Goal: Task Accomplishment & Management: Manage account settings

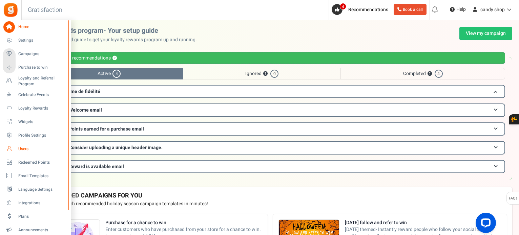
click at [30, 151] on span "Users" at bounding box center [41, 149] width 47 height 6
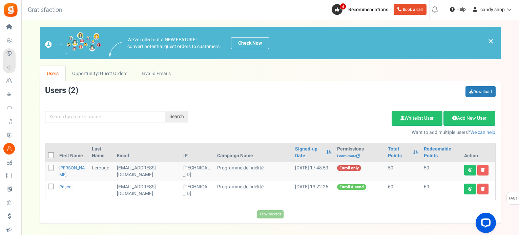
scroll to position [28, 0]
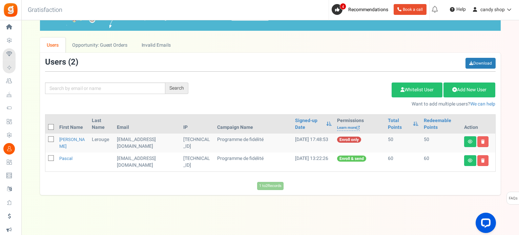
click at [126, 142] on td "[EMAIL_ADDRESS][DOMAIN_NAME]" at bounding box center [147, 143] width 67 height 19
click at [469, 142] on icon at bounding box center [470, 142] width 5 height 4
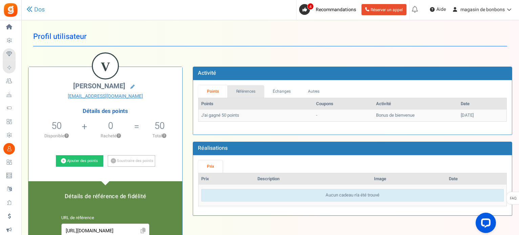
click at [245, 90] on font "Références" at bounding box center [246, 91] width 20 height 6
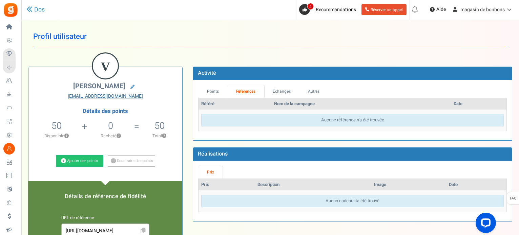
click at [98, 96] on font "[EMAIL_ADDRESS][DOMAIN_NAME]" at bounding box center [105, 96] width 75 height 7
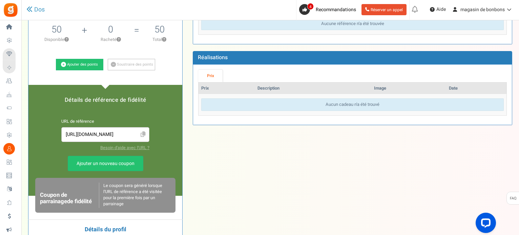
scroll to position [102, 0]
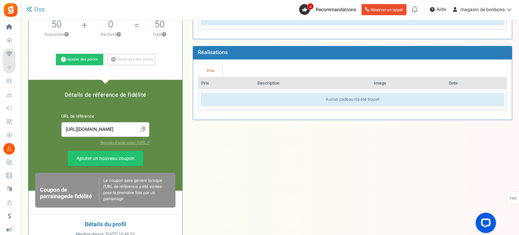
click at [127, 142] on font "Besoin d'aide avec l'URL ?" at bounding box center [124, 143] width 49 height 6
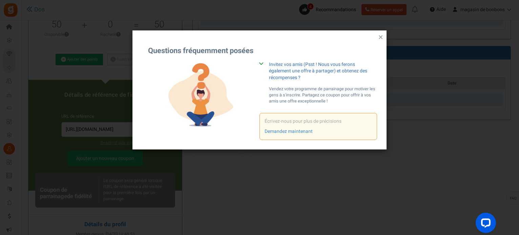
click at [381, 36] on font "×" at bounding box center [380, 37] width 4 height 13
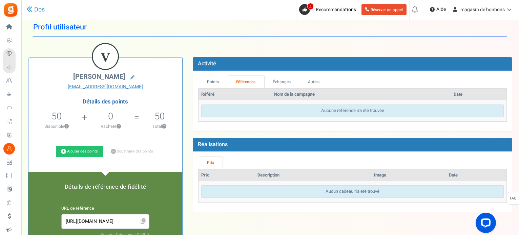
scroll to position [0, 0]
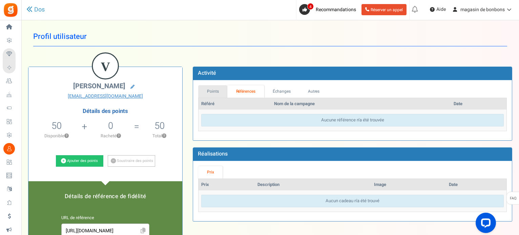
click at [217, 91] on font "Points" at bounding box center [213, 91] width 12 height 6
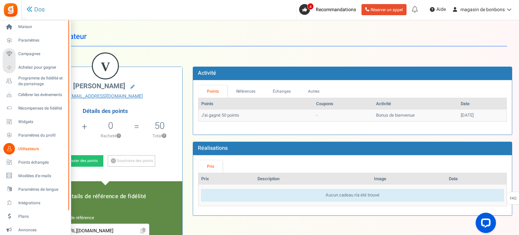
click at [19, 148] on font "Utilisateurs" at bounding box center [28, 149] width 21 height 6
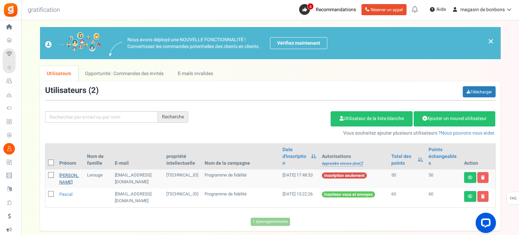
click at [65, 172] on font "[PERSON_NAME]" at bounding box center [69, 178] width 20 height 13
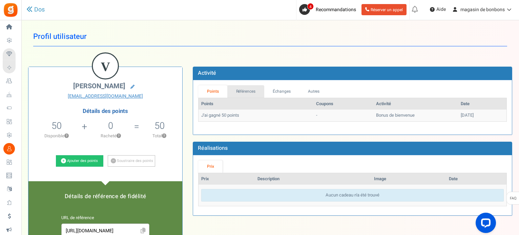
click at [243, 92] on font "Références" at bounding box center [246, 91] width 20 height 6
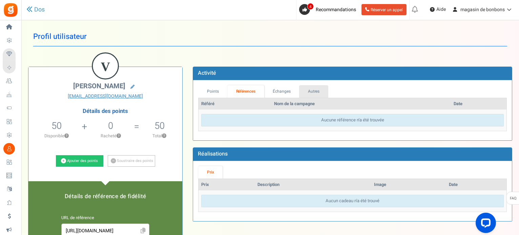
click at [314, 92] on font "Autres" at bounding box center [314, 91] width 12 height 6
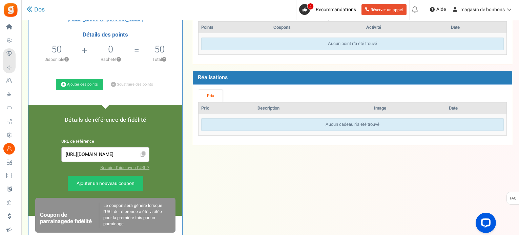
scroll to position [68, 0]
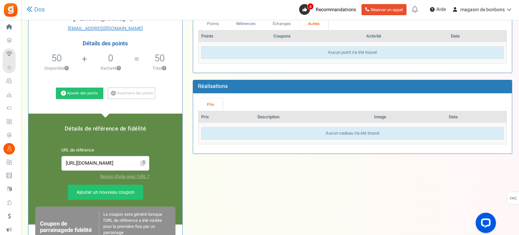
click at [0, 0] on font "Utilisateurs" at bounding box center [0, 0] width 0 height 0
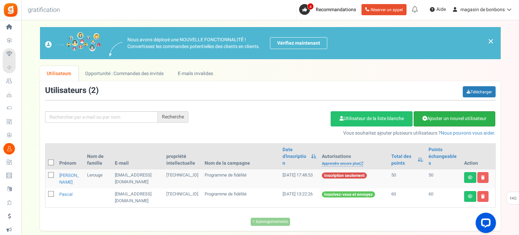
click at [428, 119] on font "Ajouter un nouvel utilisateur" at bounding box center [456, 118] width 59 height 7
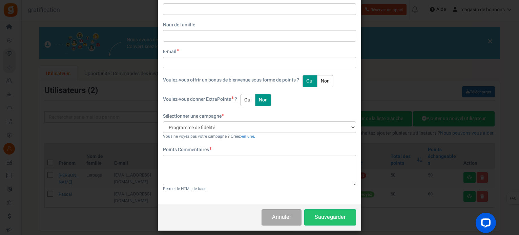
scroll to position [66, 0]
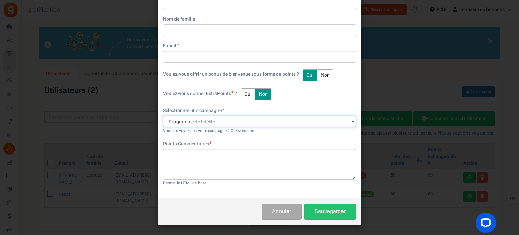
click at [213, 122] on select "Programme de fidélité" at bounding box center [259, 122] width 193 height 12
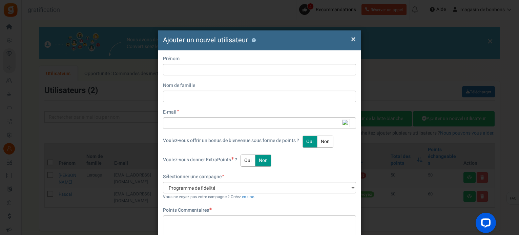
click at [354, 40] on font "×" at bounding box center [353, 39] width 5 height 13
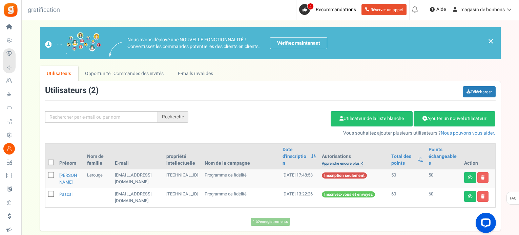
click at [324, 161] on font "Apprendre encore plus" at bounding box center [341, 164] width 38 height 6
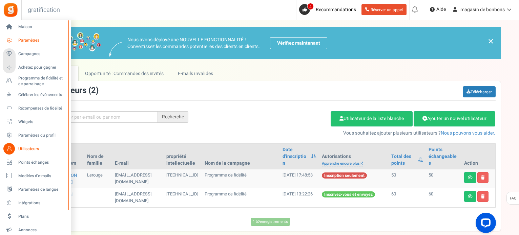
click at [18, 36] on link "Paramètres" at bounding box center [35, 41] width 65 height 12
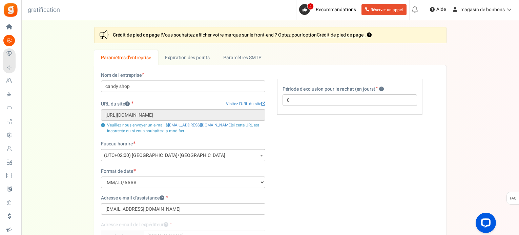
click at [18, 51] on link "Campagnes" at bounding box center [11, 54] width 16 height 12
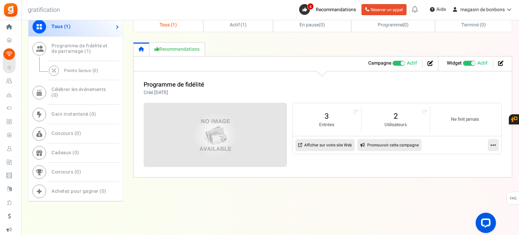
scroll to position [359, 0]
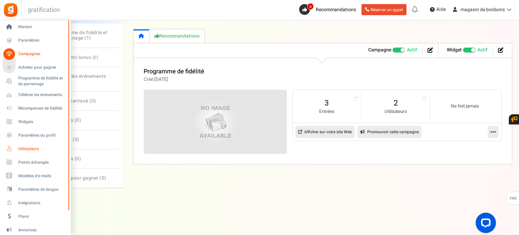
click at [20, 147] on font "Utilisateurs" at bounding box center [28, 149] width 21 height 6
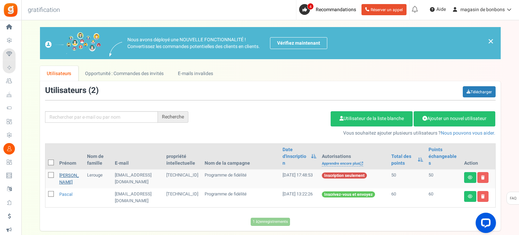
click at [65, 172] on font "[PERSON_NAME]" at bounding box center [69, 178] width 20 height 13
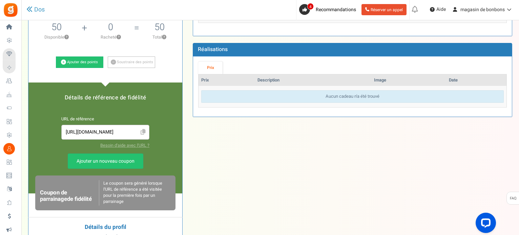
scroll to position [102, 0]
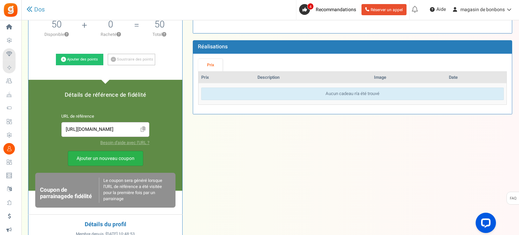
click at [115, 158] on font "Ajouter un nouveau coupon" at bounding box center [106, 158] width 58 height 7
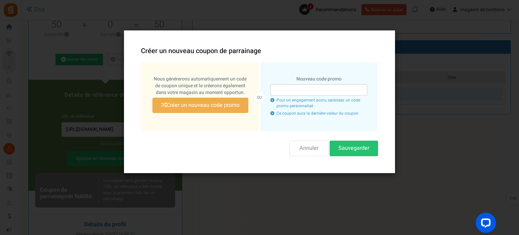
click at [309, 149] on font "Annuler" at bounding box center [308, 149] width 19 height 8
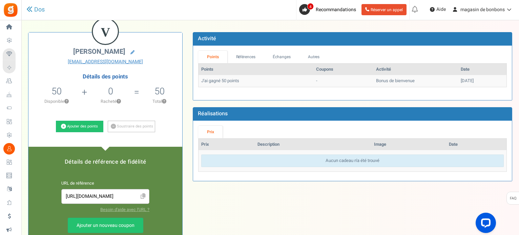
scroll to position [0, 0]
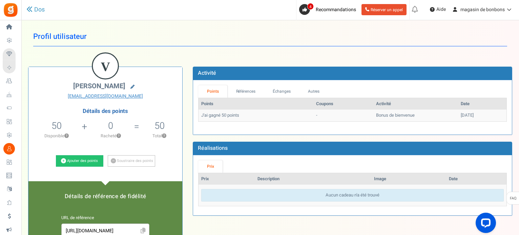
click at [130, 86] on icon at bounding box center [132, 87] width 4 height 4
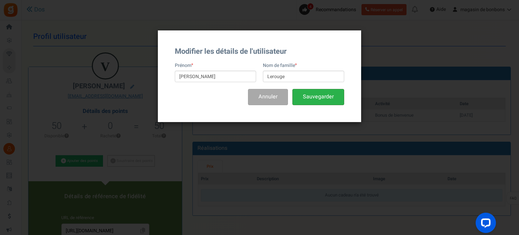
click at [323, 96] on font "Sauvegarder" at bounding box center [318, 97] width 31 height 8
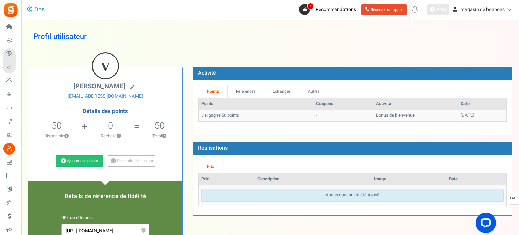
click at [441, 9] on font "Aide" at bounding box center [440, 9] width 9 height 7
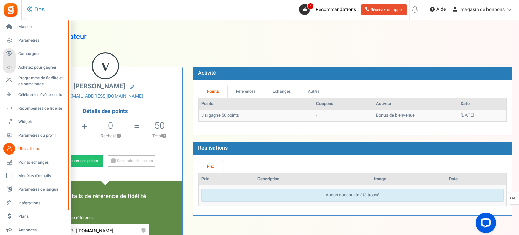
click at [26, 149] on font "Utilisateurs" at bounding box center [28, 149] width 21 height 6
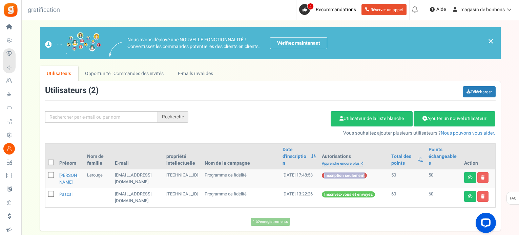
drag, startPoint x: 318, startPoint y: 168, endPoint x: 362, endPoint y: 171, distance: 43.4
click at [362, 171] on td "Inscription seulement" at bounding box center [353, 179] width 69 height 19
copy font "Inscription seulement"
drag, startPoint x: 70, startPoint y: 15, endPoint x: 61, endPoint y: 12, distance: 10.3
click at [61, 12] on div "Retour à l'accueil Retour à la configuration du programme gratification 0 AVERT…" at bounding box center [269, 10] width 499 height 20
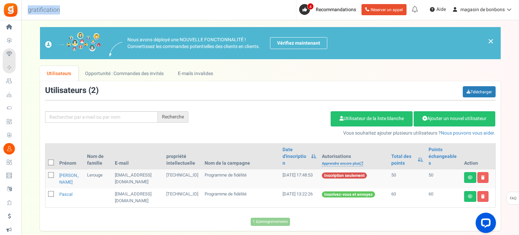
copy font "gratification"
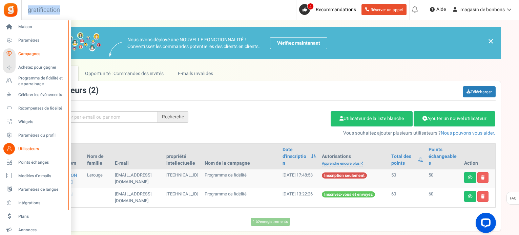
click at [32, 51] on font "Campagnes" at bounding box center [29, 54] width 22 height 6
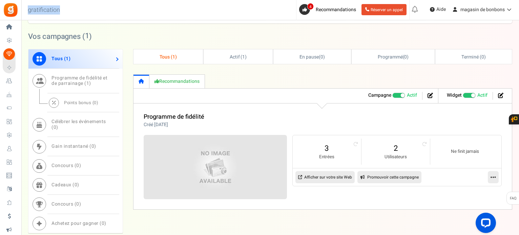
scroll to position [359, 0]
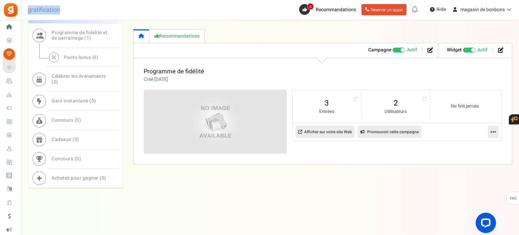
click at [190, 71] on font "Programme de fidélité" at bounding box center [174, 71] width 61 height 9
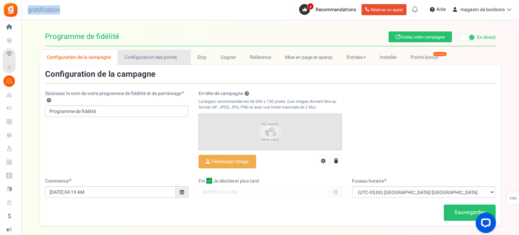
click at [149, 61] on font "Configuration des points" at bounding box center [151, 57] width 52 height 7
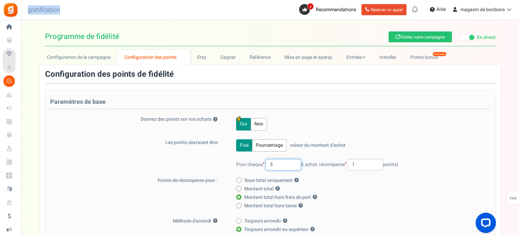
click at [271, 165] on input "5" at bounding box center [284, 165] width 36 height 12
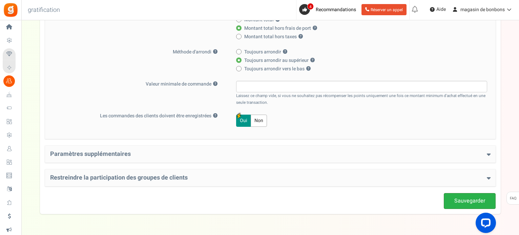
type input "2"
click at [475, 199] on font "Sauvegarder" at bounding box center [469, 201] width 31 height 8
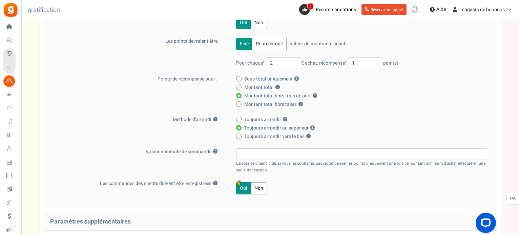
scroll to position [0, 0]
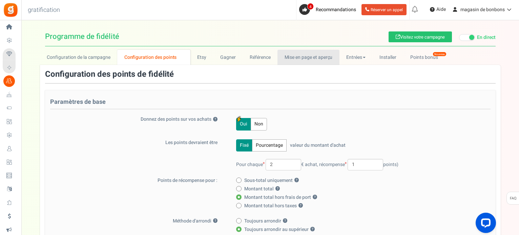
click at [295, 61] on link "Mise en page et aperçu" at bounding box center [308, 57] width 62 height 15
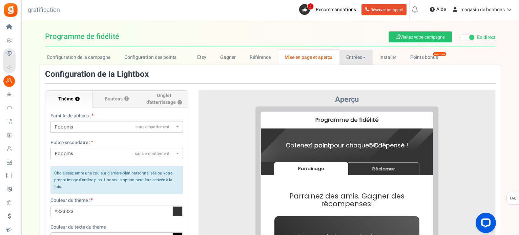
click at [357, 59] on font "Entrées" at bounding box center [354, 57] width 16 height 7
click at [354, 73] on font "Entrées" at bounding box center [353, 72] width 15 height 6
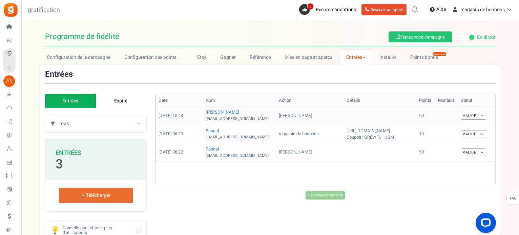
click at [486, 119] on link "Valide" at bounding box center [473, 116] width 25 height 8
click at [364, 58] on span at bounding box center [364, 57] width 3 height 1
click at [361, 83] on font "Entrées de référence" at bounding box center [366, 82] width 41 height 6
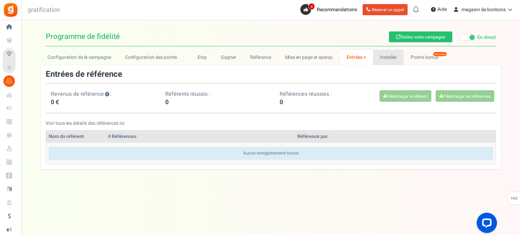
click at [383, 55] on font "Installer" at bounding box center [388, 57] width 17 height 7
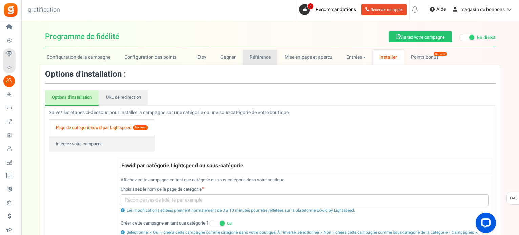
click at [251, 59] on font "Référence" at bounding box center [260, 57] width 21 height 7
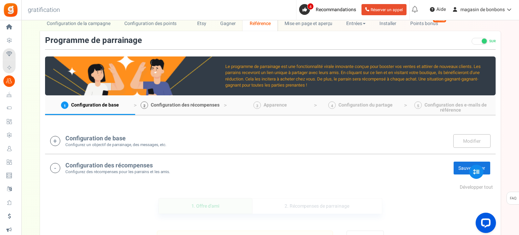
click at [188, 109] on link "2 Configuration des récompenses" at bounding box center [180, 106] width 90 height 20
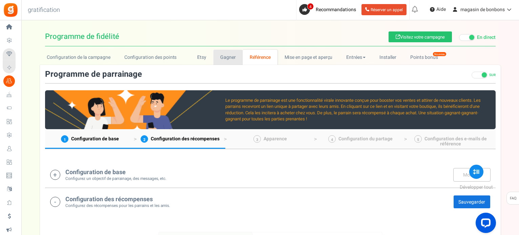
click at [224, 59] on font "Gagner" at bounding box center [228, 57] width 16 height 7
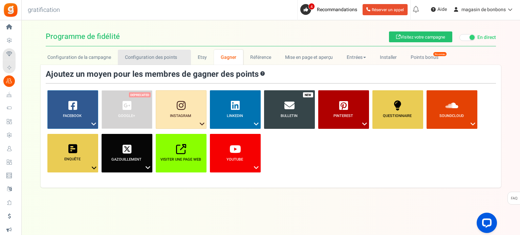
click at [164, 57] on font "Configuration des points" at bounding box center [151, 57] width 52 height 7
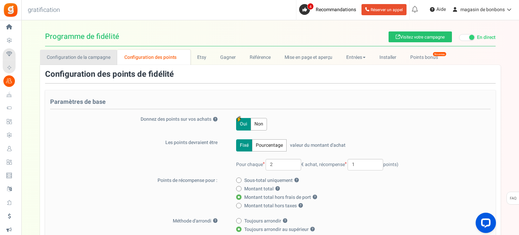
click at [78, 59] on font "Configuration de la campagne" at bounding box center [79, 57] width 64 height 7
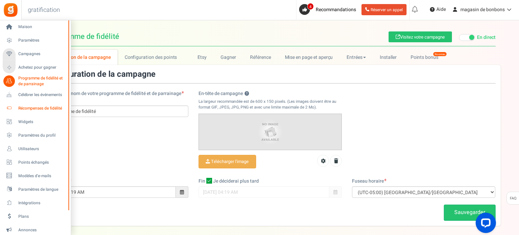
click at [38, 110] on font "Récompenses de fidélité" at bounding box center [40, 108] width 44 height 6
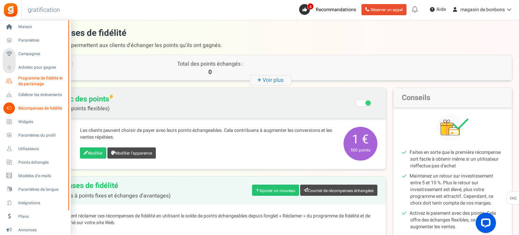
click at [37, 79] on font "Programme de fidélité et de parrainage" at bounding box center [40, 81] width 44 height 12
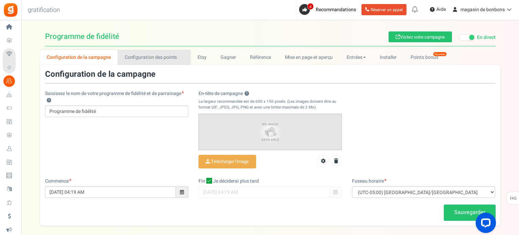
click at [130, 59] on font "Configuration des points" at bounding box center [151, 57] width 52 height 7
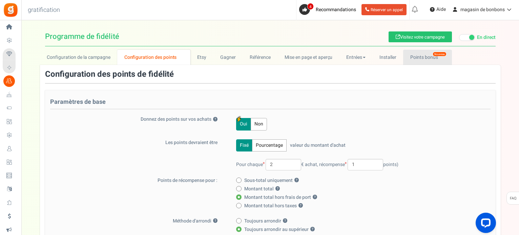
click at [411, 58] on font "Points bonus" at bounding box center [424, 57] width 28 height 7
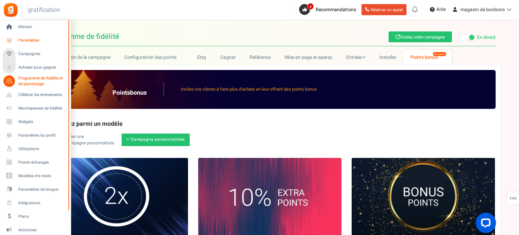
click at [26, 41] on font "Paramètres" at bounding box center [28, 40] width 21 height 6
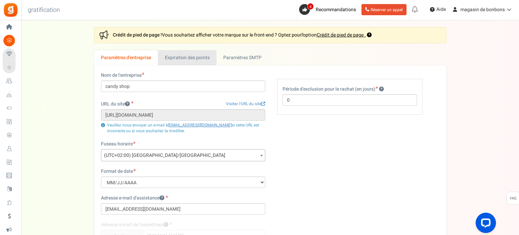
click at [198, 62] on link "Expiration des points" at bounding box center [187, 57] width 59 height 15
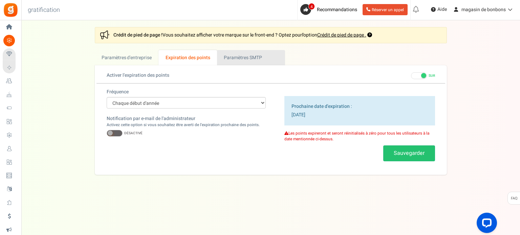
click at [231, 60] on font "Paramètres SMTP" at bounding box center [243, 57] width 38 height 7
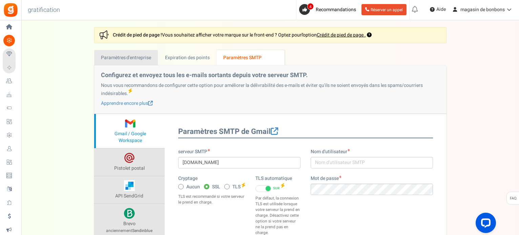
click at [134, 62] on link "Paramètres d'entreprise" at bounding box center [126, 57] width 64 height 15
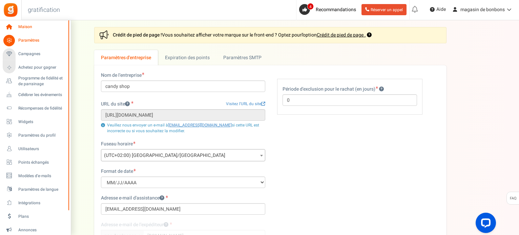
click at [26, 26] on font "Maison" at bounding box center [25, 27] width 14 height 6
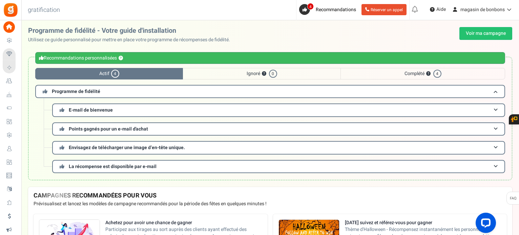
click at [404, 72] on font "Complété" at bounding box center [414, 73] width 20 height 7
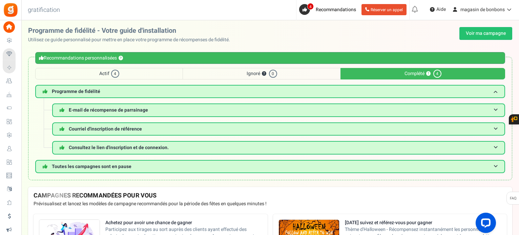
click at [159, 78] on span "Actif 4" at bounding box center [109, 74] width 148 height 12
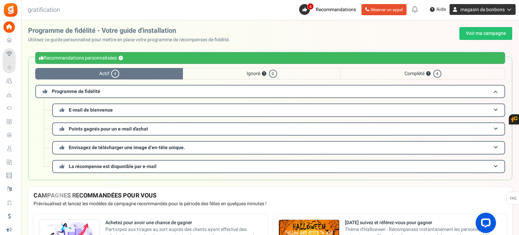
click at [473, 12] on font "magasin de bonbons" at bounding box center [482, 9] width 44 height 7
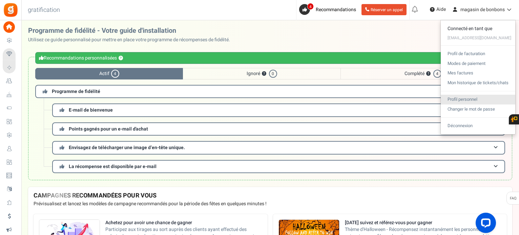
click at [472, 101] on font "Profil personnel" at bounding box center [462, 99] width 30 height 6
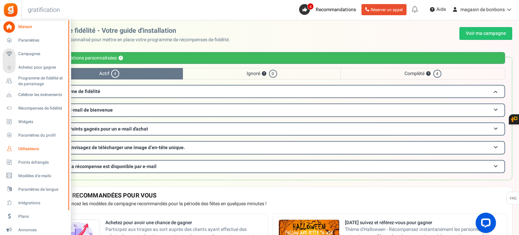
click at [27, 150] on font "Utilisateurs" at bounding box center [28, 149] width 21 height 6
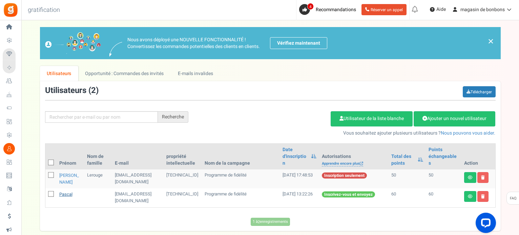
click at [64, 191] on font "pascal" at bounding box center [65, 194] width 13 height 6
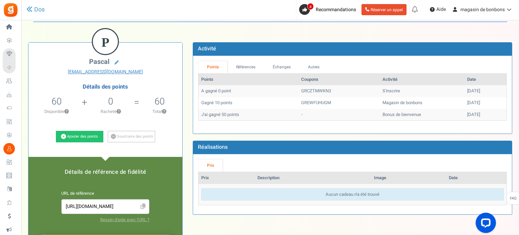
scroll to position [34, 0]
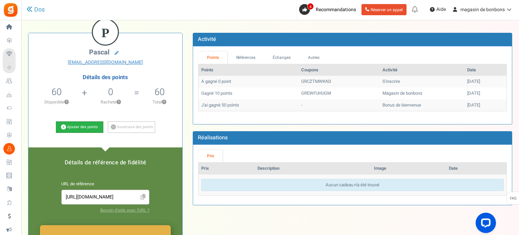
click at [88, 127] on font "Ajouter des points" at bounding box center [82, 127] width 31 height 6
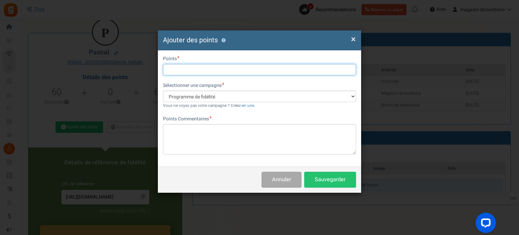
click at [192, 73] on input "text" at bounding box center [259, 70] width 193 height 12
type input "50"
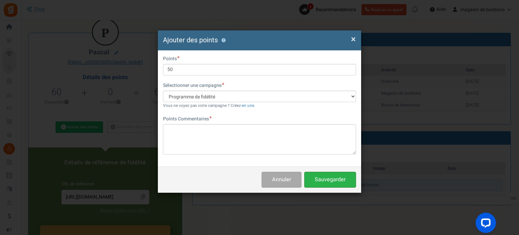
click at [323, 179] on font "Sauvegarder" at bounding box center [330, 180] width 31 height 8
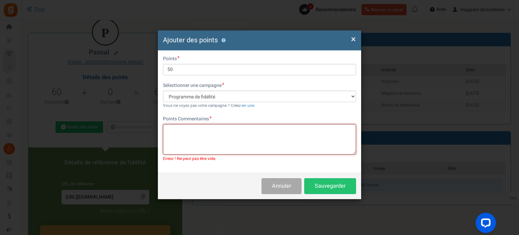
click at [197, 130] on textarea at bounding box center [259, 139] width 193 height 30
type textarea "nous vous offrons 50 points pour votre fidélité"
click at [330, 189] on font "Sauvegarder" at bounding box center [330, 186] width 31 height 8
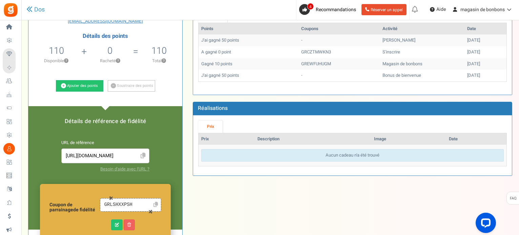
scroll to position [102, 0]
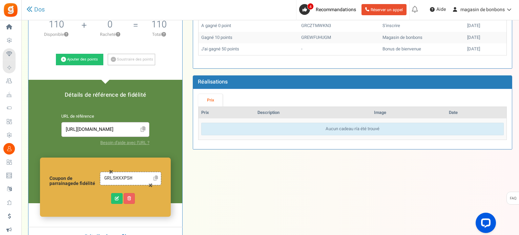
click at [143, 130] on icon at bounding box center [143, 130] width 5 height 6
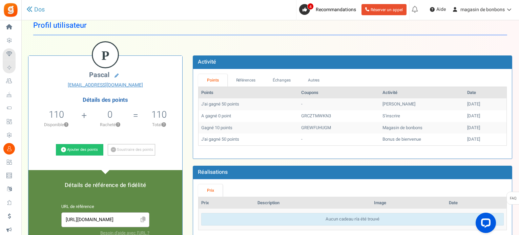
scroll to position [0, 0]
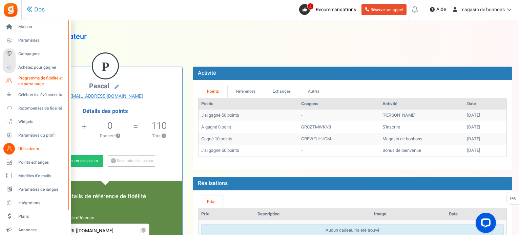
click at [35, 85] on font "Programme de fidélité et de parrainage" at bounding box center [40, 81] width 44 height 12
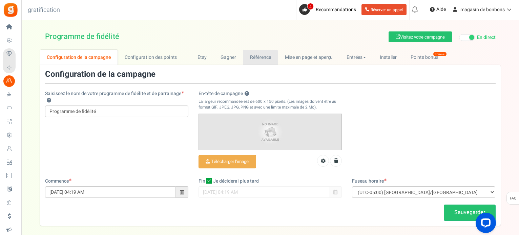
click at [256, 56] on font "Référence" at bounding box center [260, 57] width 21 height 7
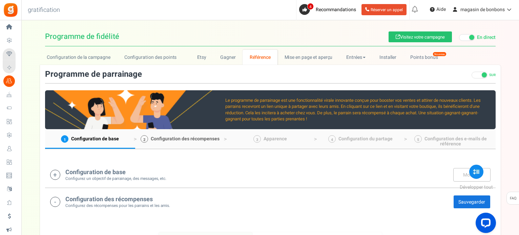
click at [157, 138] on font "Configuration des récompenses" at bounding box center [185, 138] width 69 height 7
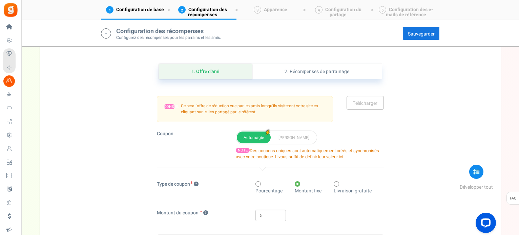
scroll to position [236, 0]
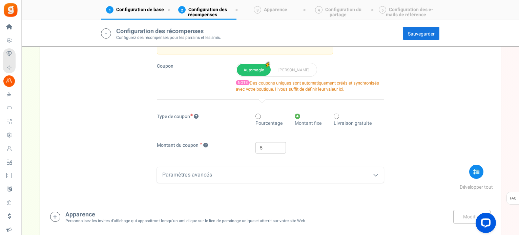
click at [211, 167] on div "Paramètres avancés" at bounding box center [270, 175] width 227 height 16
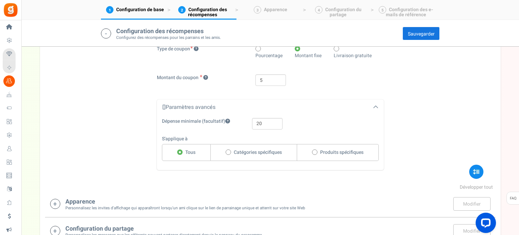
scroll to position [372, 0]
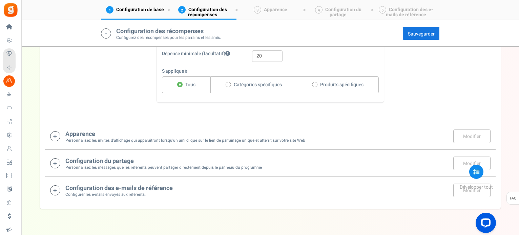
click at [115, 136] on div "Apparence Personnalisez les invites d'affichage qui apparaîtront lorsqu'un ami …" at bounding box center [270, 136] width 450 height 27
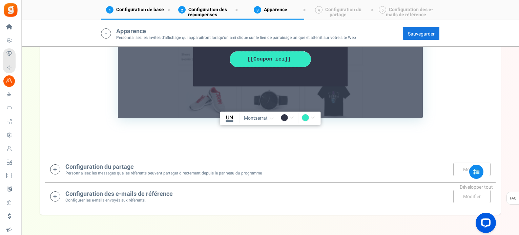
scroll to position [683, 0]
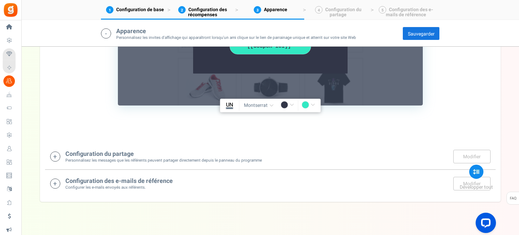
click at [133, 150] on font "Configuration du partage" at bounding box center [99, 154] width 68 height 9
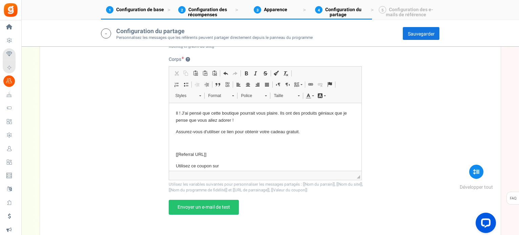
scroll to position [799, 0]
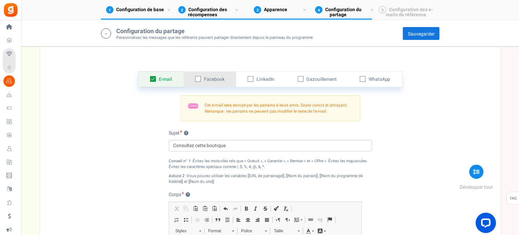
click at [199, 76] on span at bounding box center [198, 79] width 6 height 6
click at [193, 77] on input "checkbox" at bounding box center [190, 79] width 4 height 4
checkbox input "true"
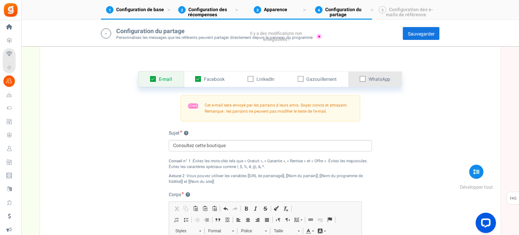
click at [361, 77] on icon at bounding box center [363, 79] width 4 height 4
click at [357, 77] on input "checkbox" at bounding box center [355, 79] width 4 height 4
checkbox input "true"
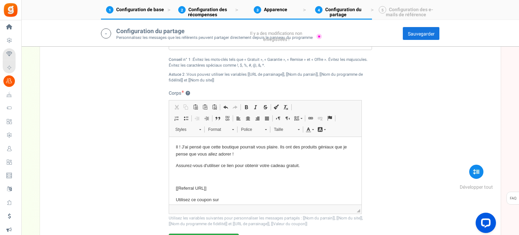
scroll to position [1002, 0]
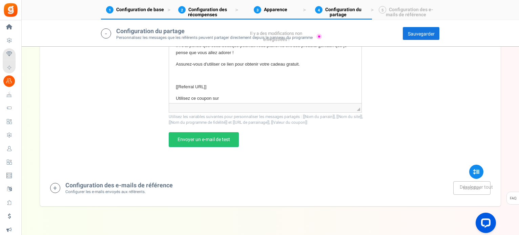
click at [417, 36] on font "Sauvegarder" at bounding box center [421, 33] width 27 height 7
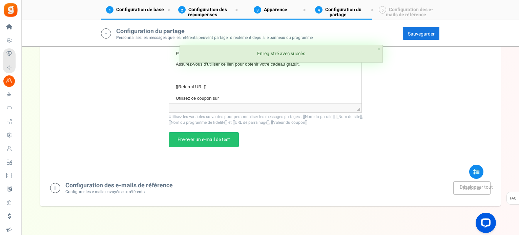
click at [124, 181] on font "Configuration des e-mails de référence" at bounding box center [118, 185] width 107 height 9
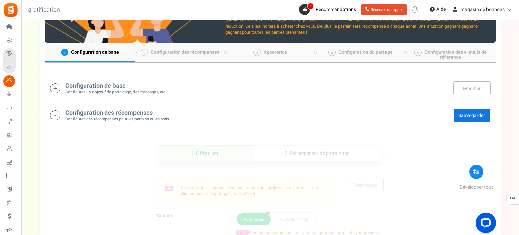
scroll to position [19, 0]
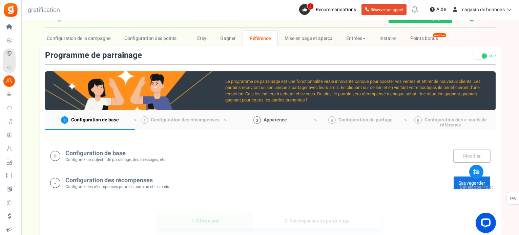
click at [270, 119] on font "Apparence" at bounding box center [274, 119] width 23 height 7
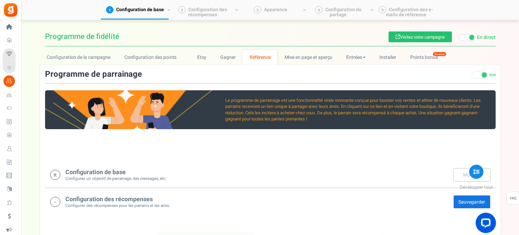
scroll to position [102, 0]
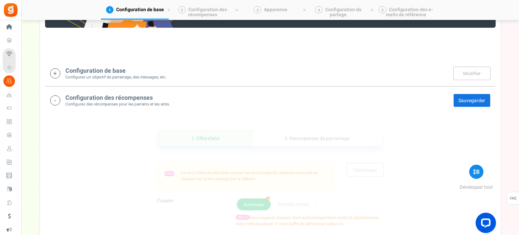
click at [477, 99] on font "Sauvegarder" at bounding box center [471, 100] width 27 height 7
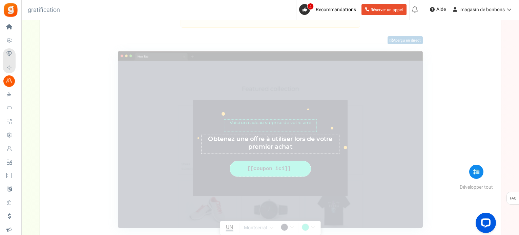
scroll to position [0, 0]
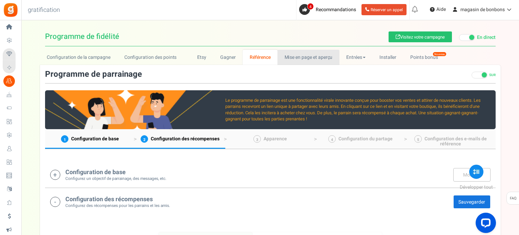
click at [319, 58] on font "Mise en page et aperçu" at bounding box center [308, 57] width 48 height 7
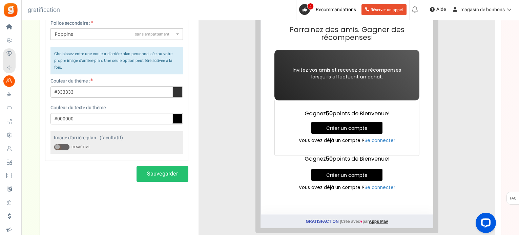
scroll to position [67, 0]
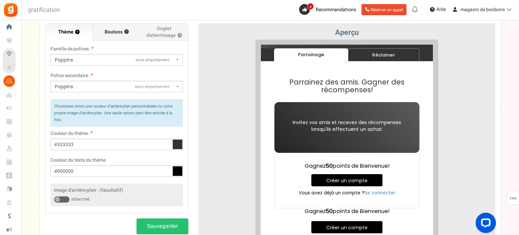
click at [110, 35] on font "Boutons" at bounding box center [114, 31] width 18 height 7
click at [0, 0] on input "Boutons ?" at bounding box center [0, 0] width 0 height 0
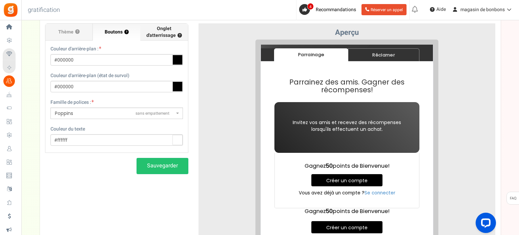
click at [156, 31] on font "Onglet d'atterrissage" at bounding box center [160, 32] width 29 height 14
click at [0, 0] on input "Onglet d'atterrissage ?" at bounding box center [0, 0] width 0 height 0
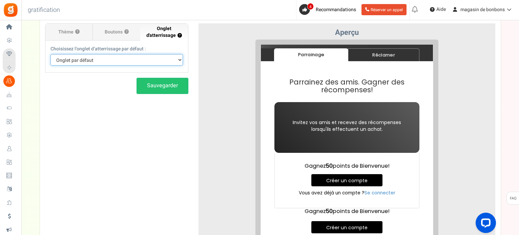
click at [92, 61] on select "Onglet par défaut Parrainage Réclamer" at bounding box center [116, 60] width 132 height 12
click at [93, 61] on select "Onglet par défaut Parrainage Réclamer" at bounding box center [116, 60] width 132 height 12
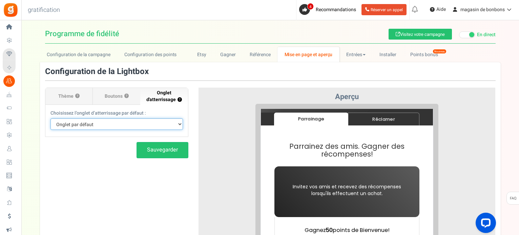
scroll to position [0, 0]
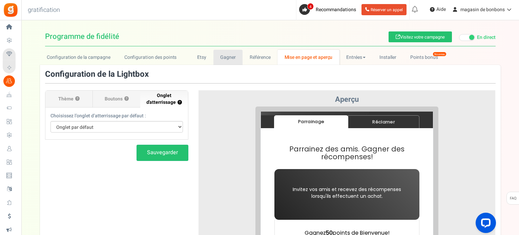
click at [232, 55] on font "Gagner" at bounding box center [228, 57] width 16 height 7
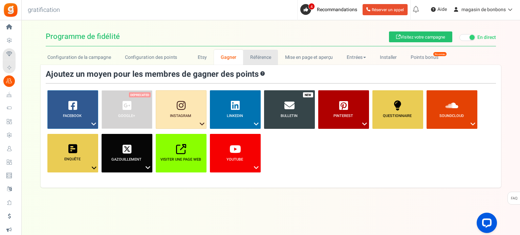
click at [270, 56] on link "Référence" at bounding box center [260, 57] width 35 height 15
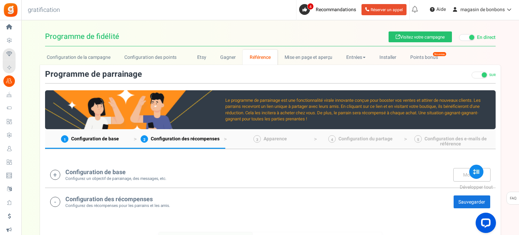
click at [60, 172] on div "Configuration de base Configurez un objectif de parrainage, des messages, etc. …" at bounding box center [270, 175] width 440 height 14
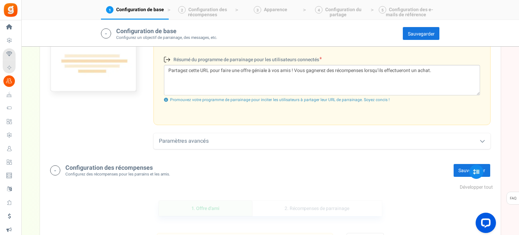
scroll to position [277, 0]
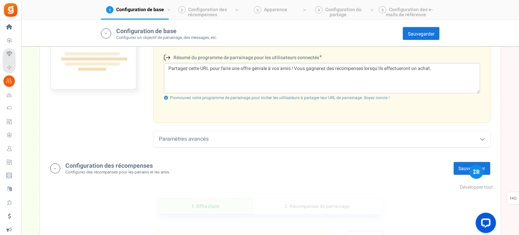
click at [192, 142] on font "Paramètres avancés" at bounding box center [184, 139] width 50 height 8
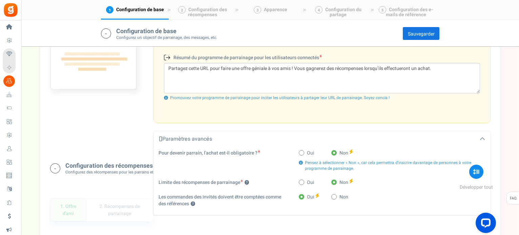
scroll to position [345, 0]
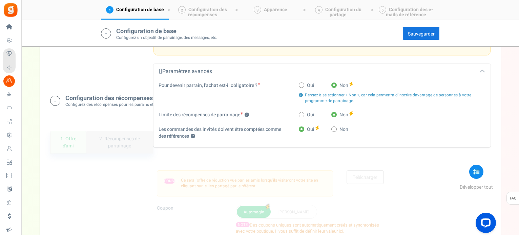
click at [123, 146] on font "2. Récompenses de parrainage" at bounding box center [119, 142] width 40 height 14
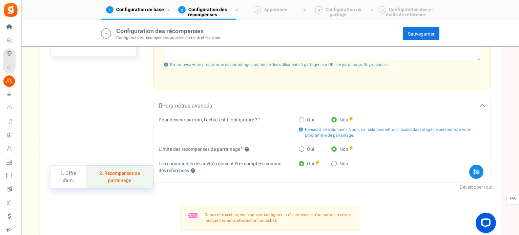
scroll to position [412, 0]
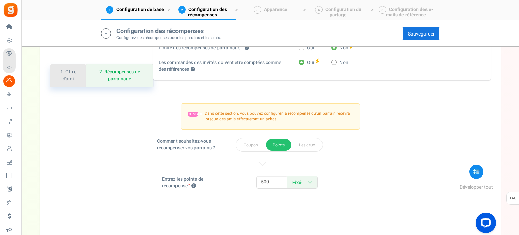
click at [66, 74] on font "1. Offre d'ami" at bounding box center [68, 75] width 16 height 14
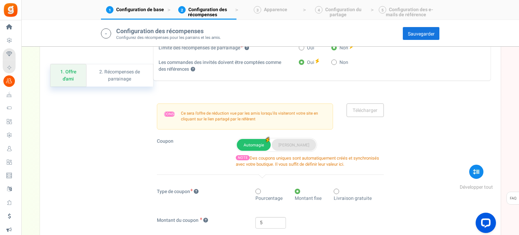
click at [280, 146] on font "[PERSON_NAME]" at bounding box center [293, 145] width 31 height 6
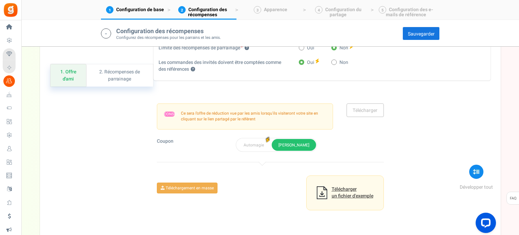
click at [336, 195] on font "un fichier d'exemple" at bounding box center [353, 196] width 42 height 7
click at [243, 142] on font "Automagie" at bounding box center [253, 145] width 20 height 6
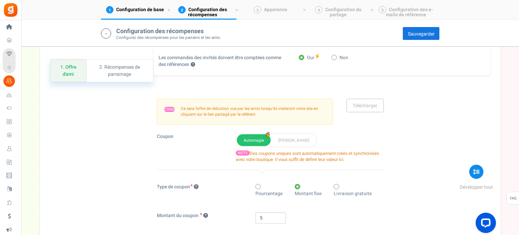
scroll to position [446, 0]
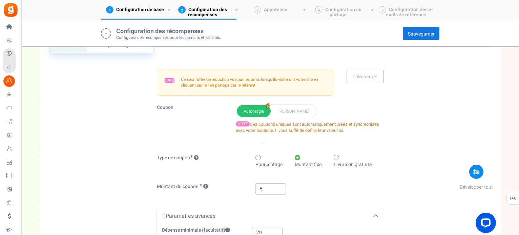
click at [296, 155] on span at bounding box center [297, 157] width 5 height 5
click at [296, 156] on input "Montant fixe" at bounding box center [297, 158] width 4 height 4
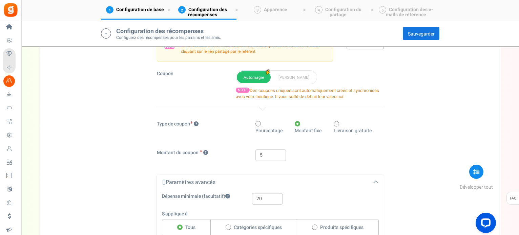
scroll to position [547, 0]
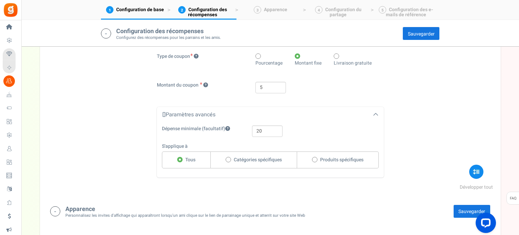
click at [458, 205] on link "Sauvegarder" at bounding box center [471, 212] width 37 height 14
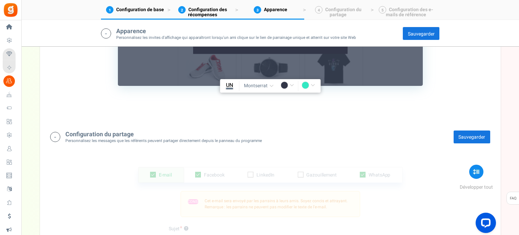
scroll to position [988, 0]
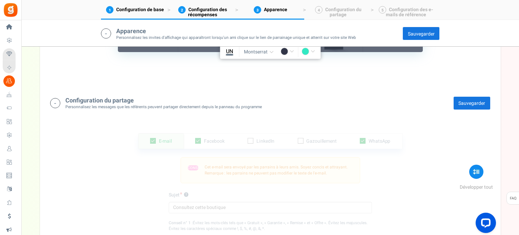
click at [462, 100] on font "Sauvegarder" at bounding box center [471, 103] width 27 height 7
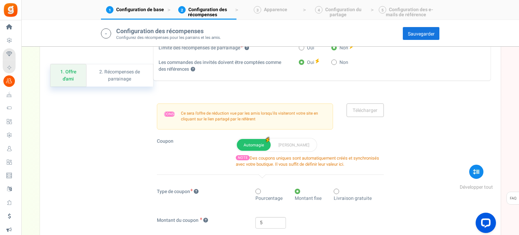
scroll to position [446, 0]
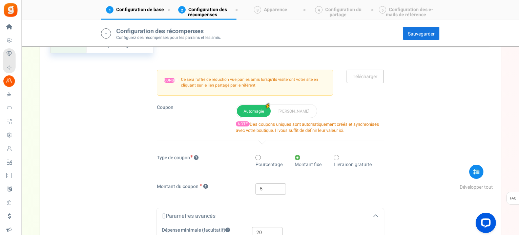
click at [257, 157] on span at bounding box center [257, 157] width 5 height 5
click at [257, 157] on input "Pourcentage" at bounding box center [257, 158] width 4 height 4
radio input "true"
click at [426, 34] on font "Sauvegarder" at bounding box center [421, 33] width 27 height 7
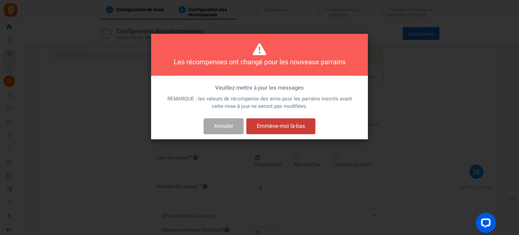
click at [282, 122] on button "Emmène-moi là-bas" at bounding box center [280, 127] width 69 height 16
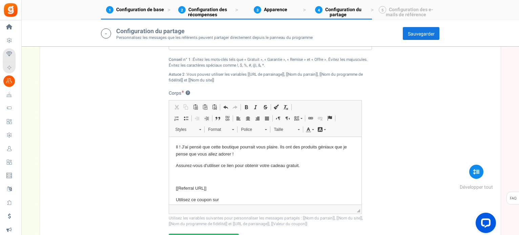
scroll to position [1320, 0]
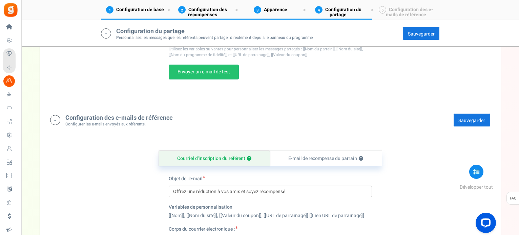
click at [453, 114] on link "Sauvegarder" at bounding box center [471, 120] width 37 height 14
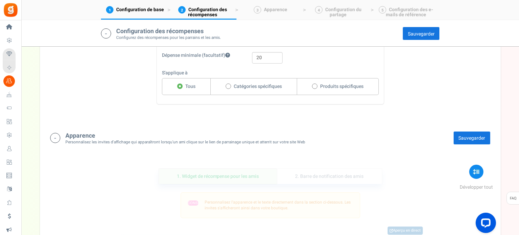
scroll to position [542, 0]
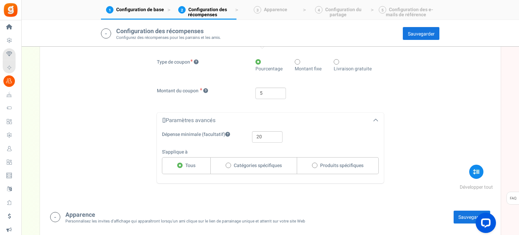
click at [293, 61] on div "Pourcentage Montant fixe Livraison gratuite" at bounding box center [319, 66] width 128 height 15
click at [297, 61] on icon at bounding box center [298, 62] width 2 height 2
click at [297, 61] on input "Montant fixe" at bounding box center [297, 62] width 4 height 4
radio input "true"
click at [284, 37] on font "Il y a des modifications non enregistrées !" at bounding box center [276, 36] width 52 height 13
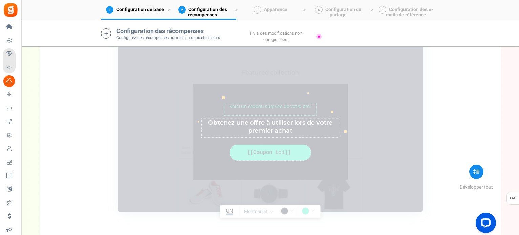
click at [362, 119] on div "Voici un cadeau surprise de votre ami Caractère(s) : 0 Obtenez une offre à util…" at bounding box center [270, 132] width 244 height 142
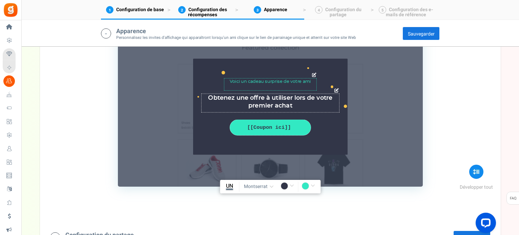
scroll to position [574, 0]
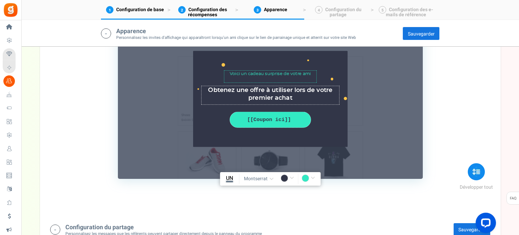
click at [485, 181] on link "Développer tout" at bounding box center [476, 178] width 33 height 26
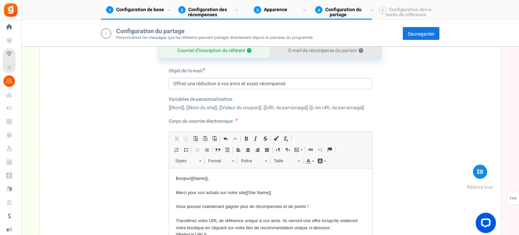
scroll to position [1328, 0]
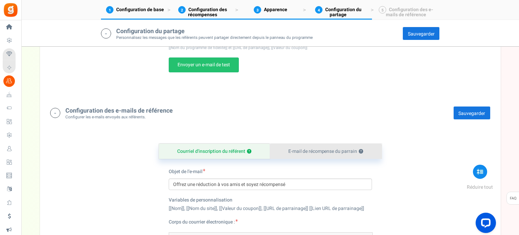
click at [315, 148] on font "E-mail de récompense du parrain" at bounding box center [322, 151] width 68 height 7
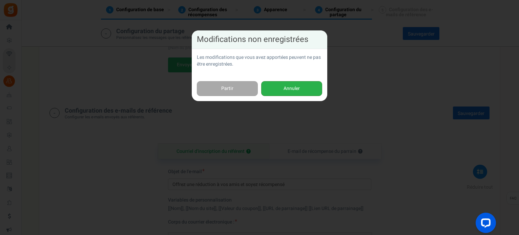
click at [284, 89] on font "Annuler" at bounding box center [291, 88] width 16 height 7
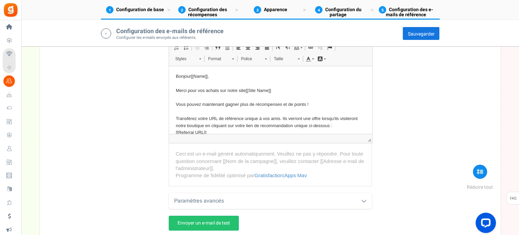
scroll to position [1590, 0]
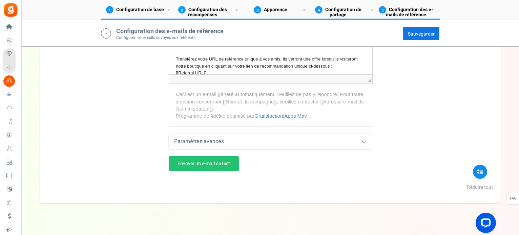
click at [416, 39] on link "Sauvegarder" at bounding box center [420, 34] width 37 height 14
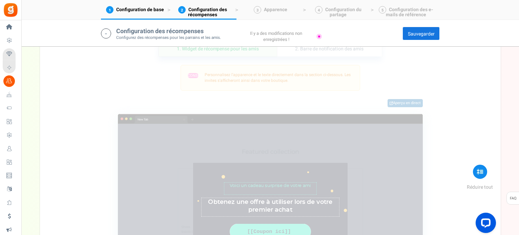
scroll to position [642, 0]
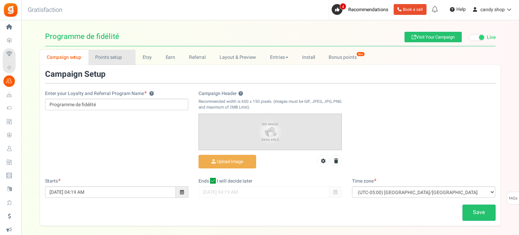
click at [117, 62] on link "Points setup New" at bounding box center [111, 57] width 47 height 15
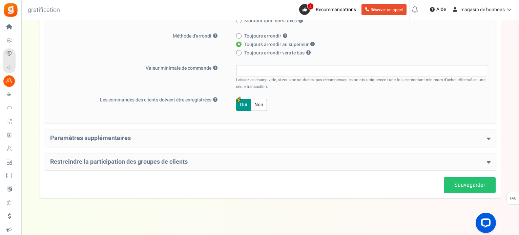
scroll to position [189, 0]
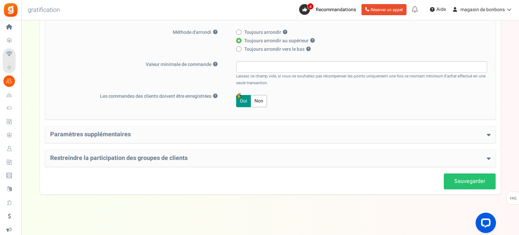
click at [128, 137] on font "Paramètres supplémentaires" at bounding box center [90, 134] width 81 height 9
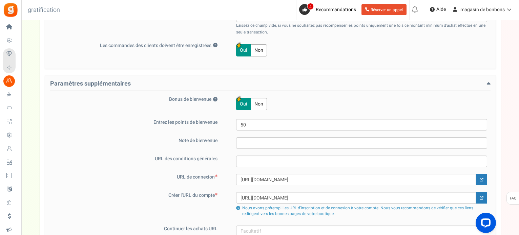
scroll to position [257, 0]
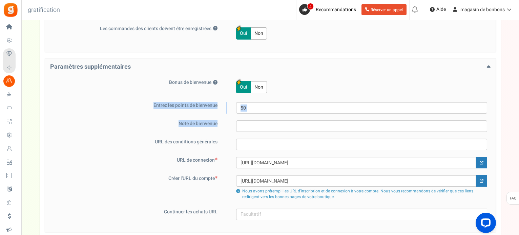
drag, startPoint x: 149, startPoint y: 103, endPoint x: 225, endPoint y: 119, distance: 77.0
click at [221, 120] on div "Bonus de bienvenue ? Oui Non Entrez les points de bienvenue 50 Note de bienvenu…" at bounding box center [270, 149] width 440 height 141
click at [226, 112] on div "Entrez les points de bienvenue 50" at bounding box center [270, 108] width 440 height 12
click at [160, 103] on font "Entrez les points de bienvenue" at bounding box center [185, 105] width 64 height 7
drag, startPoint x: 133, startPoint y: 97, endPoint x: 222, endPoint y: 107, distance: 89.4
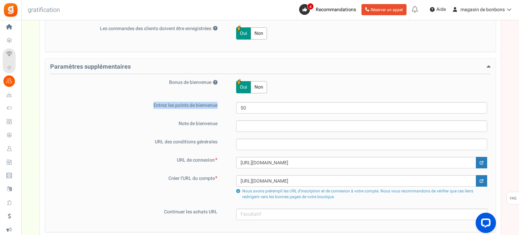
click at [224, 107] on div "Bonus de bienvenue ? Oui Non Entrez les points de bienvenue 50 Note de bienvenu…" at bounding box center [270, 149] width 440 height 141
copy font "Entrez les points de bienvenue"
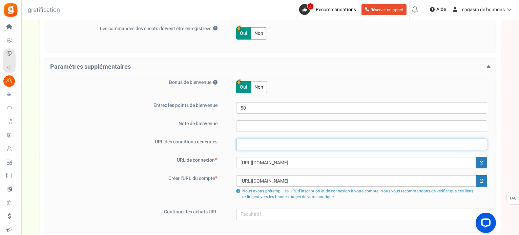
click at [246, 143] on input "text" at bounding box center [361, 145] width 251 height 12
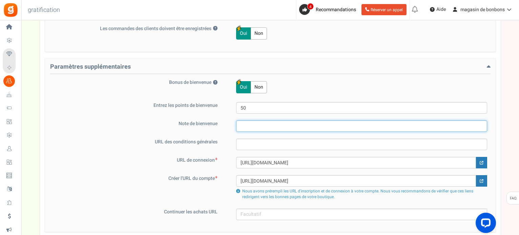
click at [248, 126] on input "text" at bounding box center [361, 127] width 251 height 12
paste input "Bonjour et bienvenue chez ventebonbons.com, votre référence en confiseries des …"
type input "Bonjour et bienvenue chez ventebonbons.com, votre référence en confiseries des …"
drag, startPoint x: 484, startPoint y: 125, endPoint x: 226, endPoint y: 131, distance: 257.4
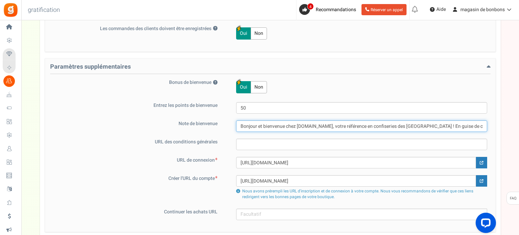
click at [226, 131] on div "Note de bienvenue Bonjour et bienvenue chez ventebonbons.com, votre référence e…" at bounding box center [270, 127] width 440 height 12
paste input "Bonjour et bienvenue chez ventebonbons.com, votre référence en confiseries des …"
type input "Bonjour et bienvenue chez ventebonbons.com, votre référence en confiseries des …"
drag, startPoint x: 240, startPoint y: 126, endPoint x: 485, endPoint y: 120, distance: 244.9
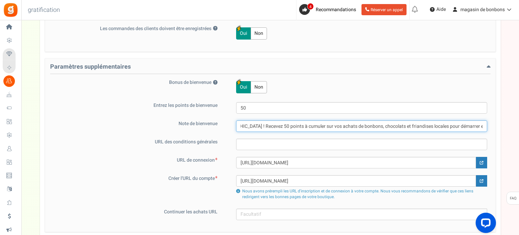
click at [485, 121] on input "Bonjour et bienvenue chez ventebonbons.com, votre référence en confiseries des …" at bounding box center [361, 127] width 251 height 12
paste input "Bonjour et bienvenue chez ventebonbons.com ! Recevez 50 points pour vos achats …"
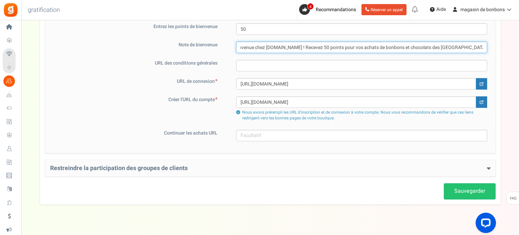
scroll to position [346, 0]
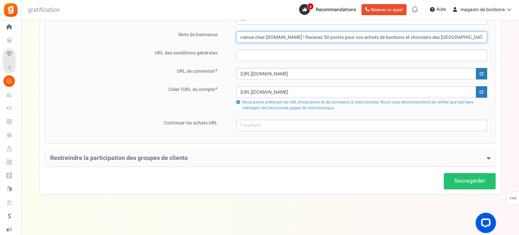
type input "Bonjour et bienvenue chez ventebonbons.com ! Recevez 50 points pour vos achats …"
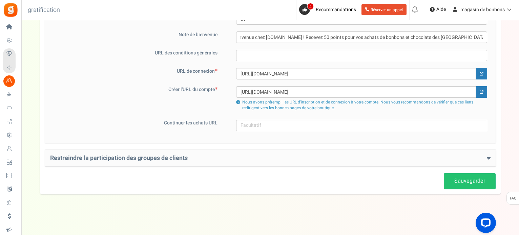
scroll to position [0, 0]
click at [420, 153] on div "Restreindre la participation des groupes de clients Empêcher les groupes de cli…" at bounding box center [270, 158] width 450 height 17
click at [419, 155] on h4 "Restreindre la participation des groupes de clients" at bounding box center [270, 158] width 440 height 7
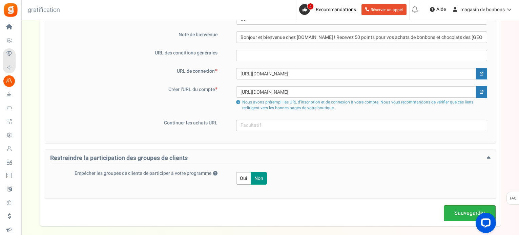
click at [457, 211] on font "Sauvegarder" at bounding box center [469, 213] width 31 height 8
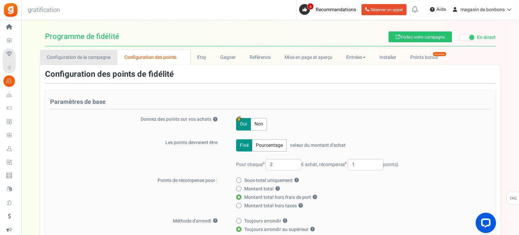
click at [88, 61] on link "Configuration de la campagne" at bounding box center [79, 57] width 78 height 15
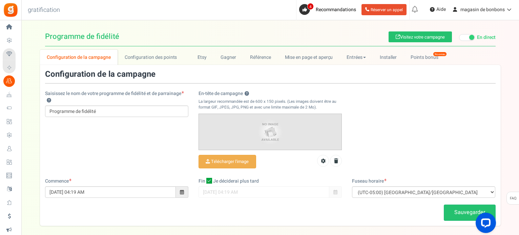
click at [257, 133] on img at bounding box center [270, 132] width 143 height 36
click at [321, 161] on icon at bounding box center [323, 161] width 5 height 5
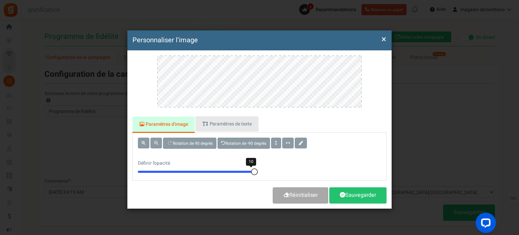
click at [209, 124] on link "Paramètres de texte" at bounding box center [226, 123] width 63 height 15
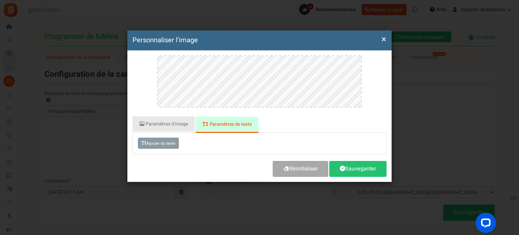
click at [190, 123] on link "Paramètres d'image" at bounding box center [163, 123] width 62 height 15
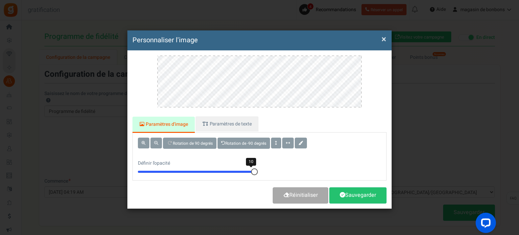
click at [385, 39] on font "×" at bounding box center [383, 39] width 5 height 13
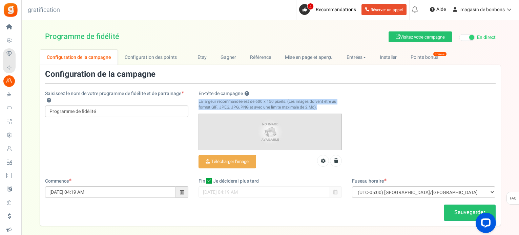
drag, startPoint x: 198, startPoint y: 101, endPoint x: 320, endPoint y: 105, distance: 122.7
click at [320, 105] on div "En-tête de campagne ? La largeur recommandée est de 600 x 150 pixels. (Les imag…" at bounding box center [269, 134] width 153 height 88
copy font "La largeur recommandée est de 600 x 150 pixels. (Les images doivent être au for…"
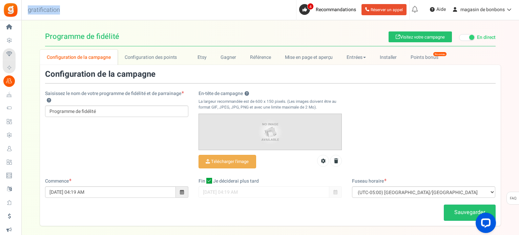
drag, startPoint x: 62, startPoint y: 8, endPoint x: 30, endPoint y: 10, distance: 32.6
click at [28, 10] on h3 "gratification" at bounding box center [43, 10] width 47 height 14
copy font "gratification"
click at [228, 163] on input "En-tête de campagne ?" at bounding box center [227, 161] width 57 height 13
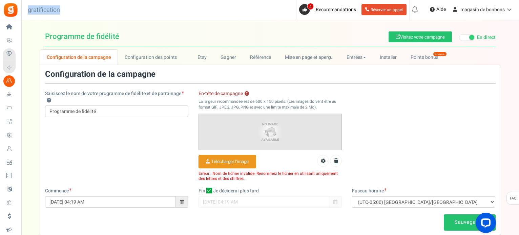
click at [222, 166] on input "En-tête de campagne ?" at bounding box center [227, 161] width 57 height 13
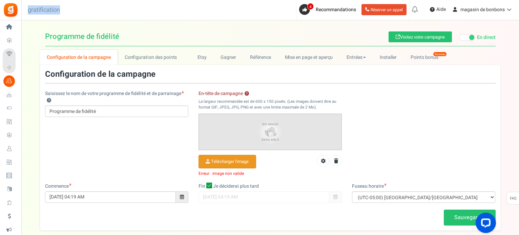
click at [222, 160] on input "En-tête de campagne ?" at bounding box center [227, 161] width 57 height 13
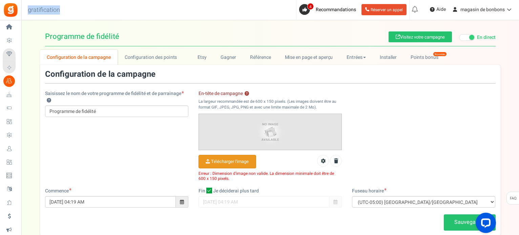
click at [235, 161] on input "En-tête de campagne ?" at bounding box center [227, 161] width 57 height 13
click at [363, 161] on div "Saisissez le nom de votre programme de fidélité et de parrainage ? Programme de…" at bounding box center [270, 129] width 461 height 118
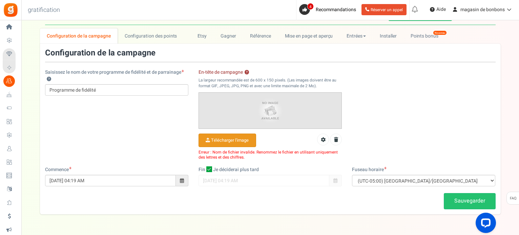
scroll to position [41, 0]
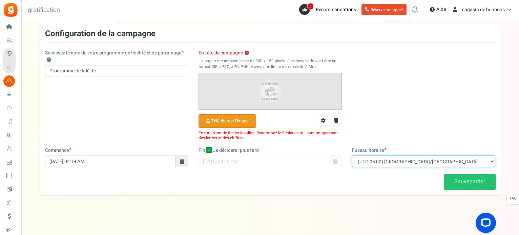
click at [441, 162] on select "(UTC-11:00) Pacifique/Pago_Pago (UTC-11:00) Pacifique/Midway (UTC-11:00) Pacifi…" at bounding box center [423, 162] width 143 height 12
select select "Europe/Paris"
click at [352, 156] on select "(UTC-11:00) Pacifique/Pago_Pago (UTC-11:00) Pacifique/Midway (UTC-11:00) Pacifi…" at bounding box center [423, 162] width 143 height 12
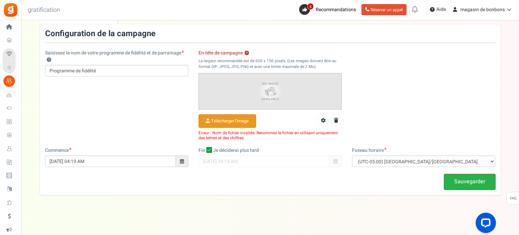
click at [476, 179] on font "Sauvegarder" at bounding box center [469, 182] width 31 height 8
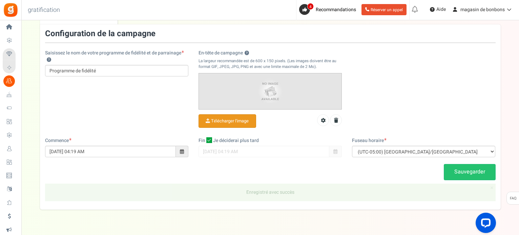
click at [210, 141] on div "Configuration de la campagne Saisissez le nom de votre programme de fidélité et…" at bounding box center [270, 117] width 461 height 186
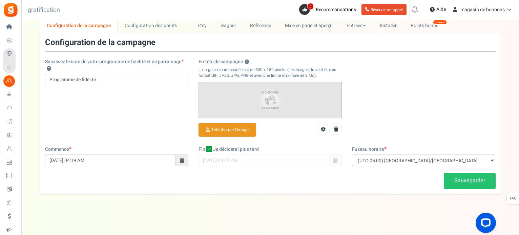
scroll to position [31, 0]
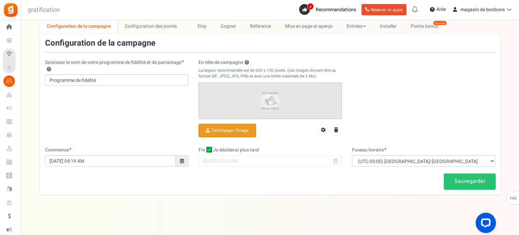
click at [209, 149] on icon at bounding box center [209, 150] width 6 height 6
click at [204, 149] on input "Je déciderai plus tard" at bounding box center [201, 150] width 4 height 4
click at [209, 149] on icon at bounding box center [209, 150] width 4 height 4
click at [204, 149] on input "Je déciderai plus tard" at bounding box center [201, 150] width 4 height 4
checkbox input "true"
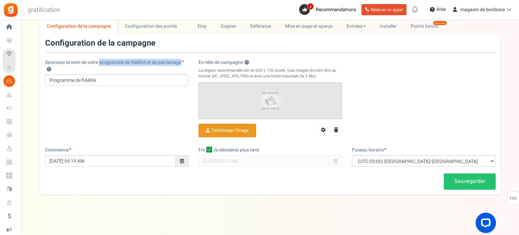
drag, startPoint x: 101, startPoint y: 62, endPoint x: 176, endPoint y: 67, distance: 75.4
click at [176, 67] on label "Saisissez le nom de votre programme de fidélité et de parrainage ?" at bounding box center [116, 66] width 143 height 14
copy label "programme de fidélité et de parrainage ?"
click at [148, 80] on input "Programme de fidélité" at bounding box center [116, 81] width 143 height 12
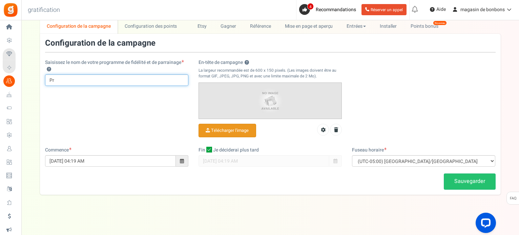
type input "P"
paste input "Fidélité en Points : 50 Points Bienvenue + Parrainage Gagnant"
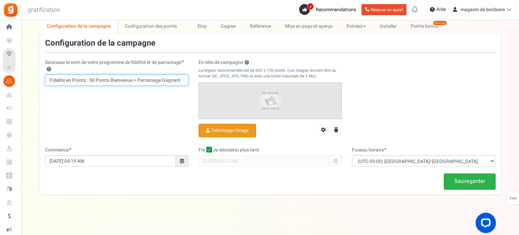
type input "Fidélité en Points : 50 Points Bienvenue + Parrainage Gagnant"
click at [479, 181] on font "Sauvegarder" at bounding box center [469, 181] width 31 height 8
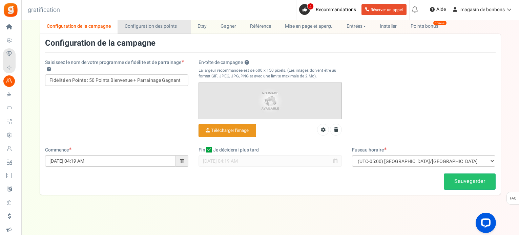
click at [153, 23] on font "Configuration des points" at bounding box center [151, 26] width 52 height 7
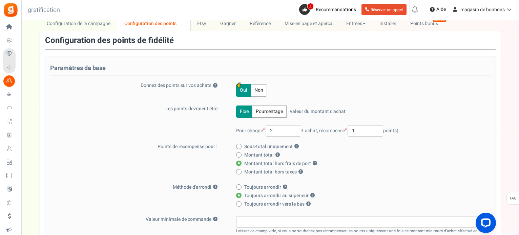
scroll to position [0, 0]
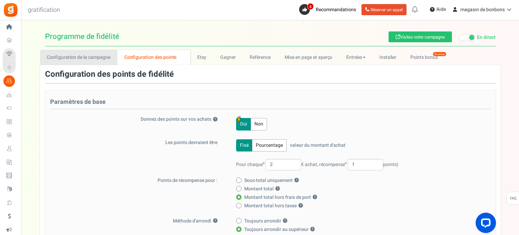
click at [104, 60] on font "Configuration de la campagne" at bounding box center [79, 57] width 64 height 7
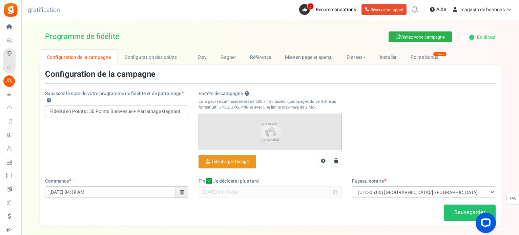
click at [420, 40] on font "Visitez votre campagne" at bounding box center [422, 37] width 45 height 6
click at [149, 56] on font "Configuration des points" at bounding box center [151, 57] width 52 height 7
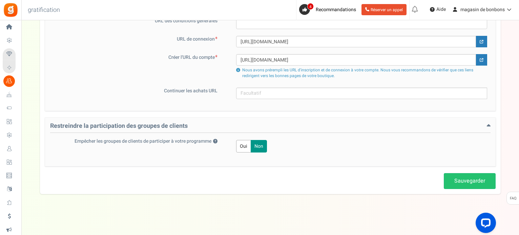
scroll to position [276, 0]
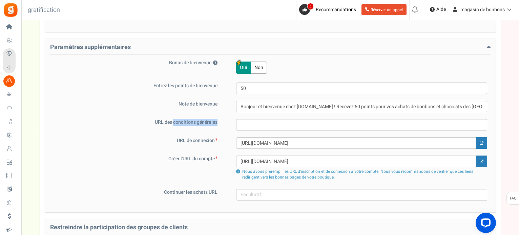
drag, startPoint x: 218, startPoint y: 120, endPoint x: 178, endPoint y: 122, distance: 40.0
click at [173, 123] on label "URL des conditions générales" at bounding box center [138, 122] width 176 height 7
copy font "conditions générales"
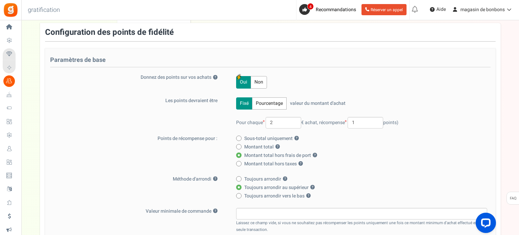
scroll to position [0, 0]
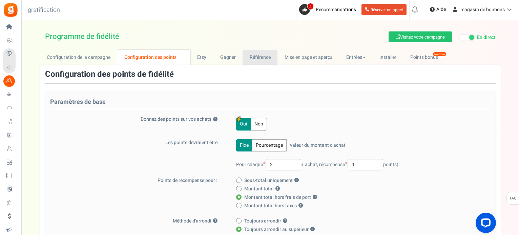
click at [260, 57] on font "Référence" at bounding box center [260, 57] width 21 height 7
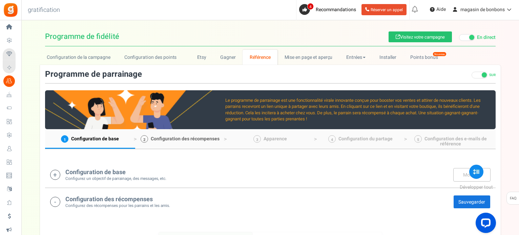
click at [179, 139] on font "Configuration des récompenses" at bounding box center [185, 138] width 69 height 7
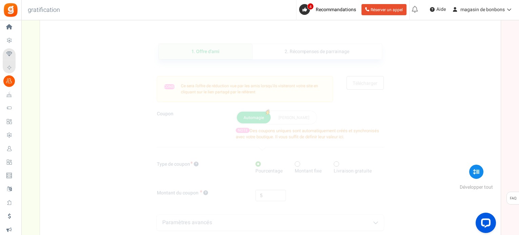
scroll to position [53, 0]
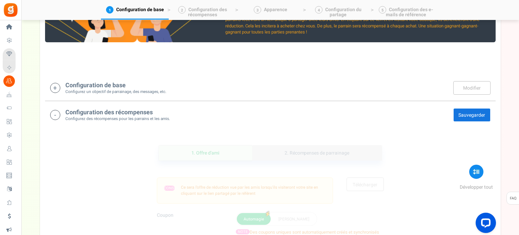
click at [283, 154] on link "2. Récompenses de parrainage" at bounding box center [317, 153] width 130 height 15
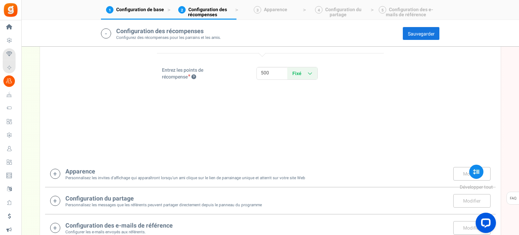
scroll to position [203, 0]
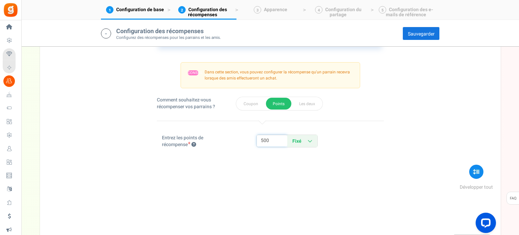
click at [274, 140] on input "500" at bounding box center [272, 141] width 30 height 12
type input "50"
click at [357, 162] on div "1. Offre d'ami En pause ! Fin des coupons. Téléchargez-les maintenant ! 2. Réco…" at bounding box center [270, 119] width 450 height 212
click at [415, 31] on font "Sauvegarder" at bounding box center [421, 33] width 27 height 7
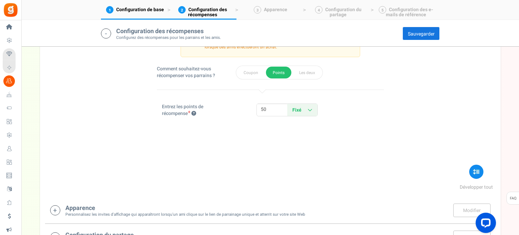
scroll to position [289, 0]
